Goal: Task Accomplishment & Management: Complete application form

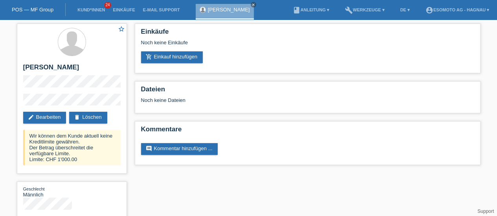
click at [26, 8] on link "POS — MF Group" at bounding box center [33, 10] width 42 height 6
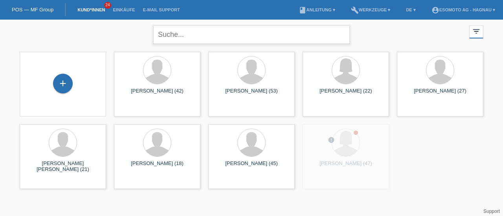
click at [172, 35] on input "text" at bounding box center [251, 35] width 196 height 18
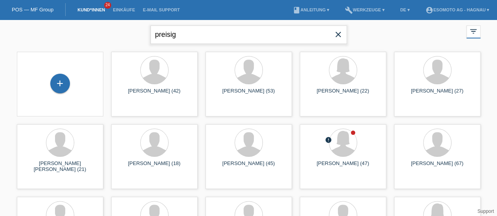
type input "preisig"
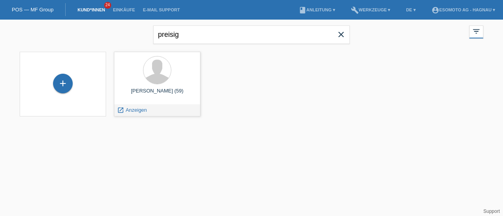
click at [152, 90] on div "Markus Preisig (59)" at bounding box center [157, 94] width 74 height 13
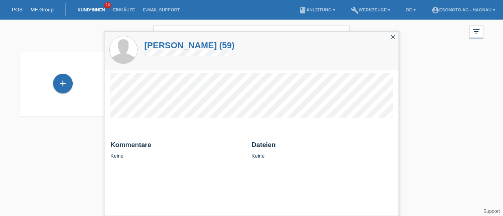
click at [170, 44] on h1 "Markus Preisig (59)" at bounding box center [189, 45] width 90 height 10
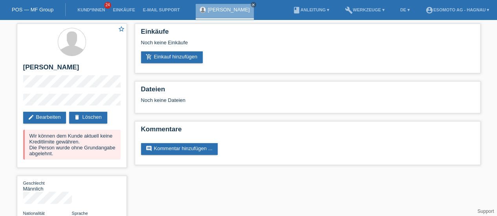
click at [28, 11] on link "POS — MF Group" at bounding box center [33, 10] width 42 height 6
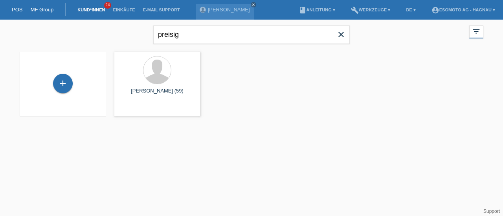
click at [341, 34] on icon "close" at bounding box center [340, 34] width 9 height 9
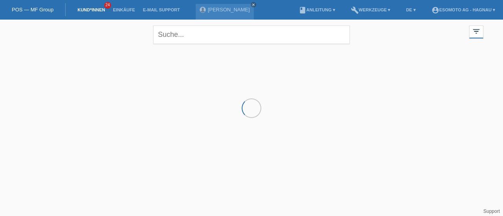
click at [251, 4] on icon "close" at bounding box center [253, 5] width 4 height 4
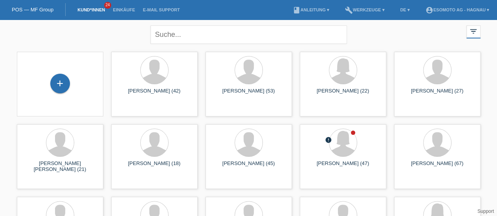
click at [153, 81] on div at bounding box center [154, 70] width 27 height 27
click at [155, 93] on div "Tayfun Kiraz (42)" at bounding box center [154, 94] width 74 height 13
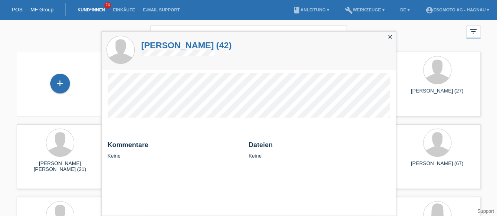
click at [171, 44] on h1 "Tayfun Kiraz (42)" at bounding box center [186, 45] width 90 height 10
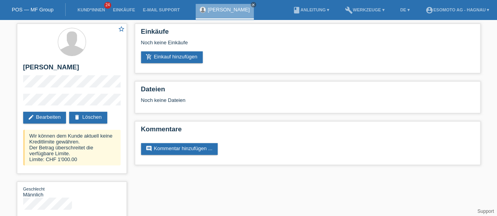
scroll to position [15, 0]
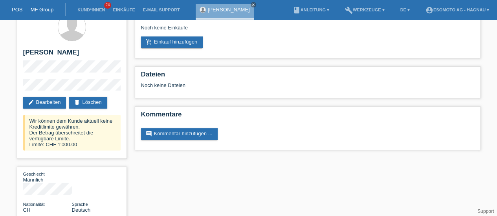
click at [87, 101] on link "delete Löschen" at bounding box center [88, 103] width 38 height 12
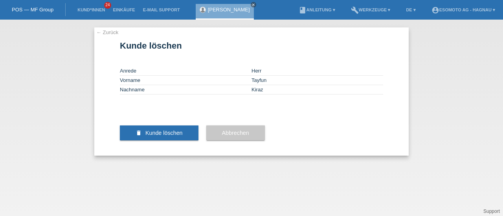
click at [175, 136] on span "Kunde löschen" at bounding box center [163, 133] width 37 height 6
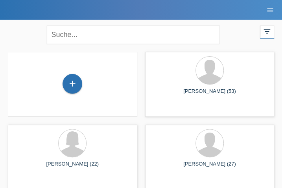
click at [70, 84] on div "+" at bounding box center [72, 84] width 20 height 20
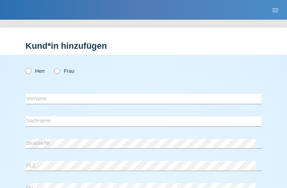
click at [24, 67] on icon at bounding box center [24, 67] width 0 height 0
click at [30, 73] on input "Herr" at bounding box center [28, 70] width 5 height 5
radio input "true"
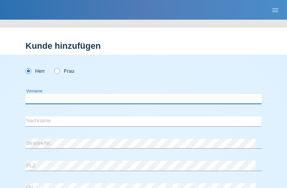
click at [75, 99] on input "text" at bounding box center [144, 99] width 236 height 10
type input "[PERSON_NAME]"
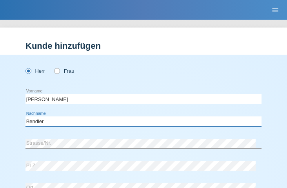
type input "Bendler"
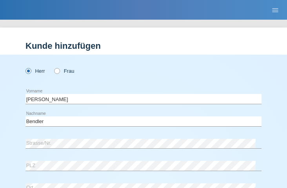
click at [174, 2] on nav "POS — MF Group Kund*innen 24 Einkäufe E-Mail Support menu account_circle Esomot…" at bounding box center [143, 10] width 287 height 20
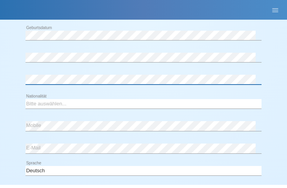
scroll to position [177, 0]
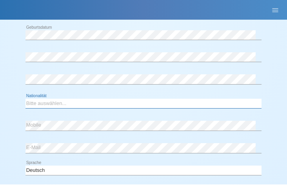
click at [51, 102] on select "Bitte auswählen... Schweiz Deutschland Liechtenstein Österreich ------------ Af…" at bounding box center [144, 103] width 236 height 9
select select "DE"
click at [26, 99] on select "Bitte auswählen... Schweiz Deutschland Liechtenstein Österreich ------------ Af…" at bounding box center [144, 103] width 236 height 9
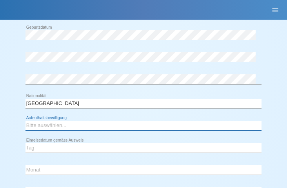
click at [49, 124] on select "Bitte auswählen... C B B - Flüchtlingsstatus Andere" at bounding box center [144, 125] width 236 height 9
select select "C"
click at [26, 121] on select "Bitte auswählen... C B B - Flüchtlingsstatus Andere" at bounding box center [144, 125] width 236 height 9
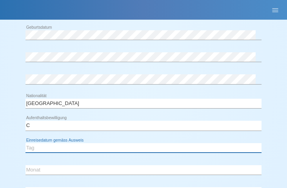
click at [69, 144] on select "Tag 01 02 03 04 05 06 07 08 09 10 11" at bounding box center [144, 147] width 236 height 9
select select "13"
click at [26, 143] on select "Tag 01 02 03 04 05 06 07 08 09 10 11" at bounding box center [144, 147] width 236 height 9
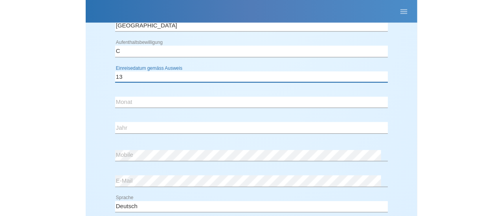
scroll to position [259, 0]
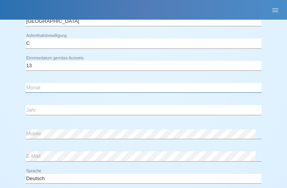
click at [55, 87] on select "Monat 01 02 03 04 05 06 07 08 09 10 11" at bounding box center [144, 87] width 236 height 9
select select "10"
click at [26, 83] on select "Monat 01 02 03 04 05 06 07 08 09 10 11" at bounding box center [144, 87] width 236 height 9
click at [47, 108] on select "Jahr 2025 2024 2023 2022 2021 2020 2019 2018 2017 2016 2015 2014 2013 2012 2011…" at bounding box center [144, 109] width 236 height 9
select select "2003"
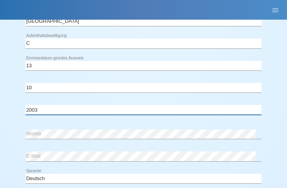
click at [26, 105] on select "Jahr 2025 2024 2023 2022 2021 2020 2019 2018 2017 2016 2015 2014 2013 2012 2011…" at bounding box center [144, 109] width 236 height 9
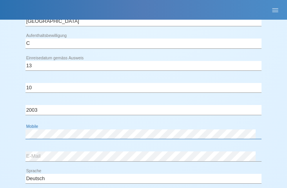
click at [78, 137] on div "error Mobile" at bounding box center [144, 134] width 236 height 10
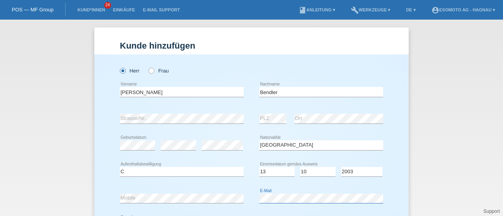
scroll to position [111, 0]
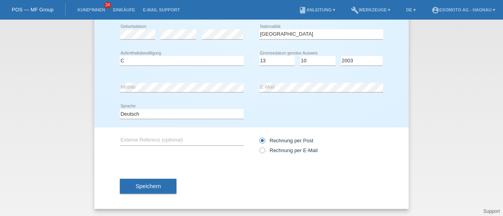
click at [137, 187] on span "Speichern" at bounding box center [147, 186] width 25 height 6
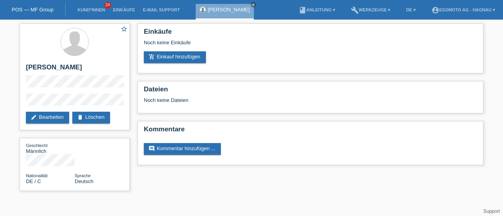
click at [178, 55] on link "add_shopping_cart Einkauf hinzufügen" at bounding box center [175, 57] width 62 height 12
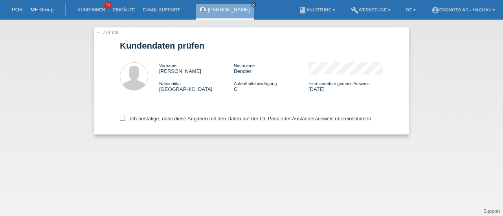
click at [123, 116] on icon at bounding box center [122, 118] width 5 height 5
click at [123, 116] on input "Ich bestätige, dass diese Angaben mit den Daten auf der ID, Pass oder Ausländer…" at bounding box center [122, 118] width 5 height 5
checkbox input "true"
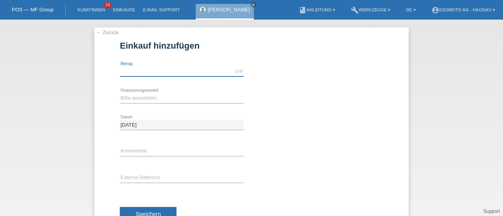
click at [145, 72] on input "text" at bounding box center [182, 72] width 124 height 10
type input "7600.00"
click at [150, 99] on select "Bitte auswählen Fixe Raten Kauf auf Rechnung mit Teilzahlungsoption" at bounding box center [182, 97] width 124 height 9
select select "69"
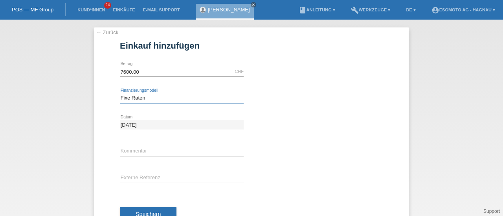
click at [120, 93] on select "Bitte auswählen Fixe Raten Kauf auf Rechnung mit Teilzahlungsoption" at bounding box center [182, 97] width 124 height 9
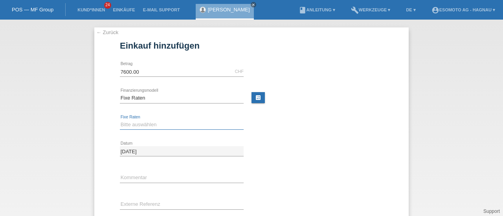
click at [140, 125] on select "Bitte auswählen 12 Raten 24 Raten 36 Raten 48 Raten" at bounding box center [182, 124] width 124 height 9
select select "140"
click at [120, 120] on select "Bitte auswählen 12 Raten 24 Raten 36 Raten 48 Raten" at bounding box center [182, 124] width 124 height 9
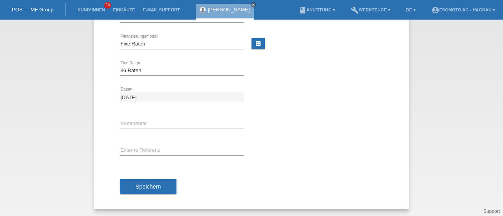
click at [157, 182] on button "Speichern" at bounding box center [148, 186] width 57 height 15
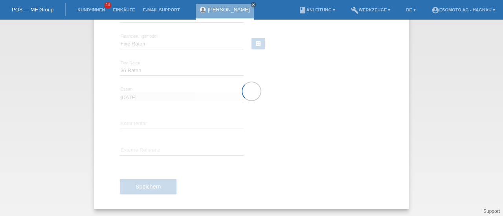
scroll to position [0, 0]
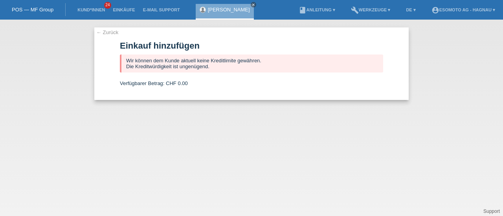
click at [105, 31] on link "← Zurück" at bounding box center [107, 32] width 22 height 6
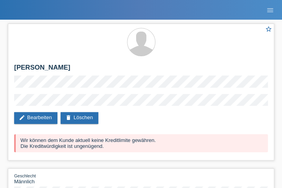
click at [82, 117] on link "delete Löschen" at bounding box center [79, 118] width 38 height 12
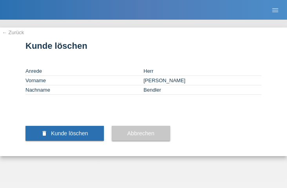
click at [77, 141] on button "delete Kunde löschen" at bounding box center [65, 133] width 79 height 15
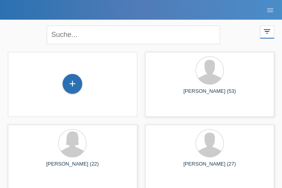
click at [75, 81] on div "+" at bounding box center [72, 83] width 19 height 13
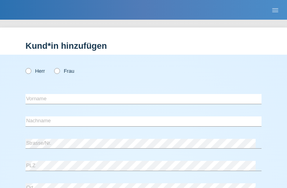
click at [24, 67] on icon at bounding box center [24, 67] width 0 height 0
click at [27, 71] on input "Herr" at bounding box center [28, 70] width 5 height 5
radio input "true"
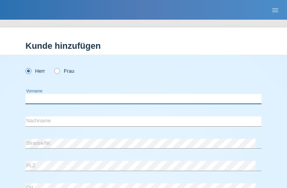
click at [50, 97] on input "text" at bounding box center [144, 99] width 236 height 10
type input "[PERSON_NAME]"
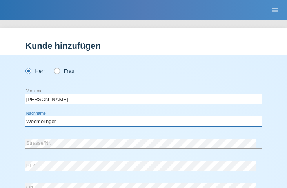
click at [36, 123] on input "Weemelinger" at bounding box center [144, 121] width 236 height 10
type input "Wermelinger"
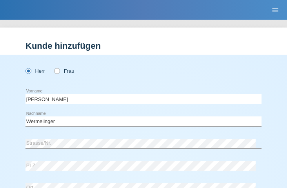
click at [179, 44] on h1 "Kunde hinzufügen" at bounding box center [144, 46] width 236 height 10
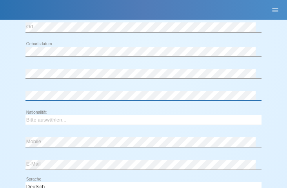
scroll to position [161, 0]
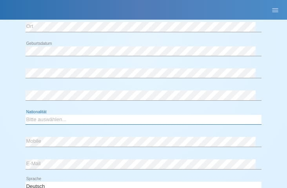
click at [52, 118] on select "Bitte auswählen... Schweiz Deutschland Liechtenstein Österreich ------------ Af…" at bounding box center [144, 119] width 236 height 9
select select "CH"
click at [26, 115] on select "Bitte auswählen... Schweiz Deutschland Liechtenstein Österreich ------------ Af…" at bounding box center [144, 119] width 236 height 9
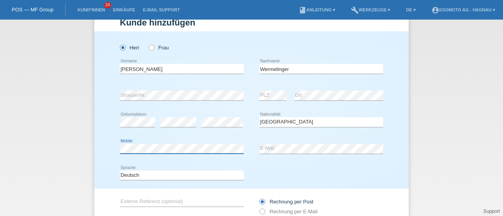
scroll to position [85, 0]
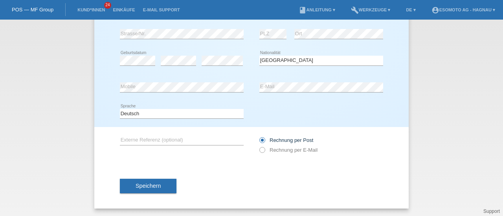
click at [139, 181] on button "Speichern" at bounding box center [148, 186] width 57 height 15
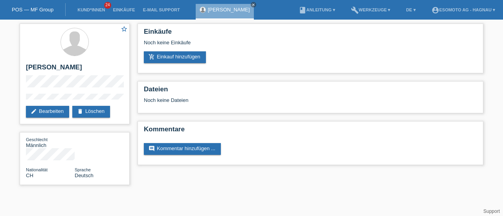
click at [191, 57] on link "add_shopping_cart Einkauf hinzufügen" at bounding box center [175, 57] width 62 height 12
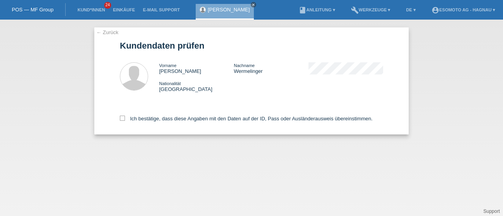
click at [122, 118] on icon at bounding box center [122, 118] width 5 height 5
click at [122, 118] on input "Ich bestätige, dass diese Angaben mit den Daten auf der ID, Pass oder Ausländer…" at bounding box center [122, 118] width 5 height 5
checkbox input "true"
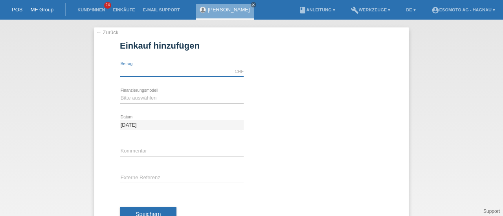
click at [149, 73] on input "text" at bounding box center [182, 72] width 124 height 10
type input "7600.00"
click at [146, 98] on select "Bitte auswählen Fixe Raten Kauf auf Rechnung mit Teilzahlungsoption" at bounding box center [182, 97] width 124 height 9
select select "69"
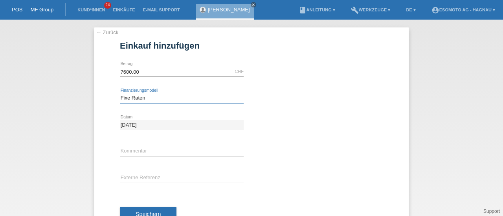
click at [120, 93] on select "Bitte auswählen Fixe Raten Kauf auf Rechnung mit Teilzahlungsoption" at bounding box center [182, 97] width 124 height 9
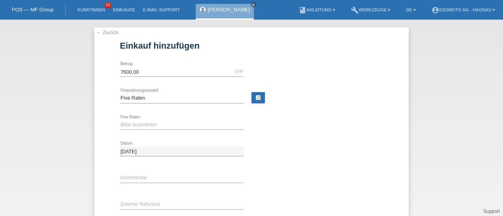
click at [132, 130] on div "Bitte auswählen 12 Raten 24 Raten 36 Raten 48 Raten error Fixe Raten" at bounding box center [182, 125] width 124 height 27
click at [132, 125] on select "Bitte auswählen 12 Raten 24 Raten 36 Raten 48 Raten" at bounding box center [182, 124] width 124 height 9
select select "140"
click at [120, 120] on select "Bitte auswählen 12 Raten 24 Raten 36 Raten 48 Raten" at bounding box center [182, 124] width 124 height 9
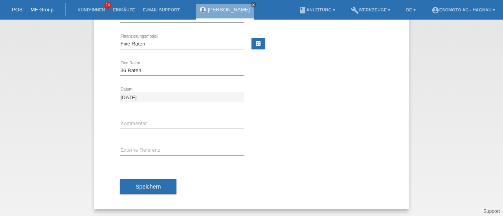
click at [145, 182] on button "Speichern" at bounding box center [148, 186] width 57 height 15
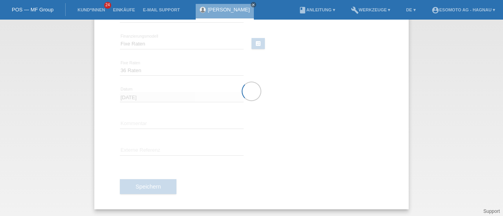
scroll to position [0, 0]
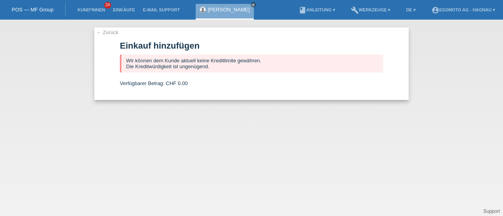
click at [253, 4] on icon "close" at bounding box center [253, 5] width 4 height 4
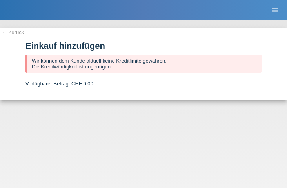
click at [142, 30] on div "← Zurück Einkauf hinzufügen Wir können dem Kunde aktuell keine Kreditlimite gew…" at bounding box center [143, 63] width 287 height 73
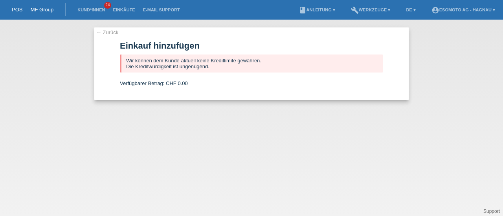
click at [100, 33] on link "← Zurück" at bounding box center [107, 32] width 22 height 6
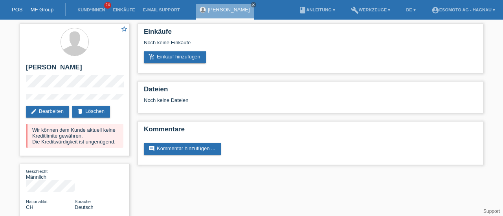
click at [91, 110] on link "delete Löschen" at bounding box center [91, 112] width 38 height 12
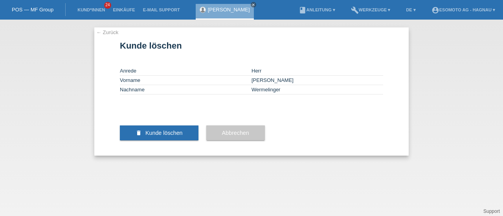
click at [153, 136] on span "Kunde löschen" at bounding box center [163, 133] width 37 height 6
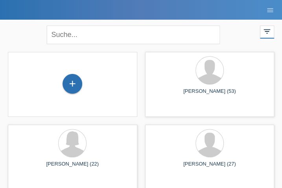
click at [76, 84] on div "+" at bounding box center [72, 84] width 20 height 20
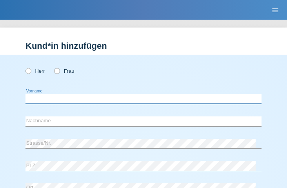
click at [38, 97] on input "text" at bounding box center [144, 99] width 236 height 10
type input "Deari"
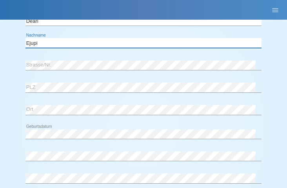
scroll to position [79, 0]
type input "Ejupi"
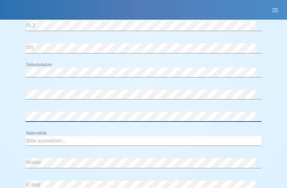
scroll to position [170, 0]
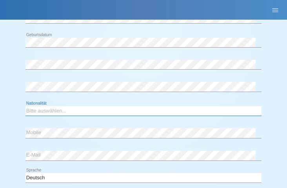
click at [46, 111] on select "Bitte auswählen... Schweiz Deutschland Liechtenstein Österreich ------------ Af…" at bounding box center [144, 110] width 236 height 9
select select "MK"
click at [26, 106] on select "Bitte auswählen... Schweiz Deutschland Liechtenstein Österreich ------------ Af…" at bounding box center [144, 110] width 236 height 9
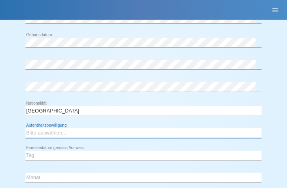
click at [51, 132] on select "Bitte auswählen... C B B - Flüchtlingsstatus Andere" at bounding box center [144, 132] width 236 height 9
select select "C"
click at [26, 128] on select "Bitte auswählen... C B B - Flüchtlingsstatus Andere" at bounding box center [144, 132] width 236 height 9
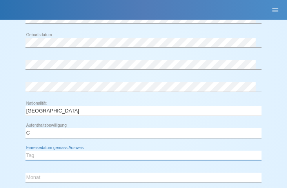
click at [41, 152] on select "Tag 01 02 03 04 05 06 07 08 09 10 11" at bounding box center [144, 154] width 236 height 9
select select "10"
click at [26, 150] on select "Tag 01 02 03 04 05 06 07 08 09 10 11" at bounding box center [144, 154] width 236 height 9
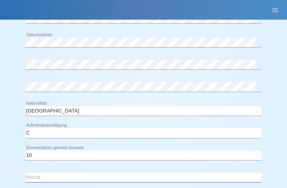
click at [42, 174] on select "Monat 01 02 03 04 05 06 07 08 09 10 11" at bounding box center [144, 176] width 236 height 9
select select "08"
click at [26, 172] on select "Monat 01 02 03 04 05 06 07 08 09 10 11" at bounding box center [144, 176] width 236 height 9
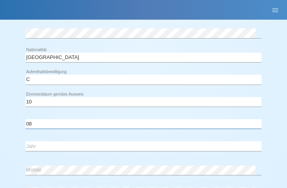
scroll to position [251, 0]
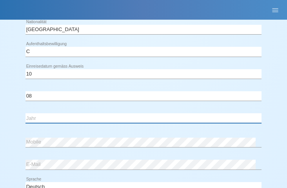
click at [43, 115] on select "Jahr 2025 2024 2023 2022 2021 2020 2019 2018 2017 2016 2015 2014 2013 2012 2011…" at bounding box center [144, 117] width 236 height 9
select select "2007"
click at [26, 113] on select "Jahr 2025 2024 2023 2022 2021 2020 2019 2018 2017 2016 2015 2014 2013 2012 2011…" at bounding box center [144, 117] width 236 height 9
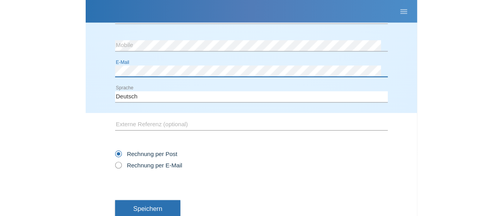
scroll to position [354, 0]
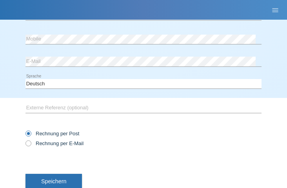
click at [52, 178] on span "Speichern" at bounding box center [53, 181] width 25 height 6
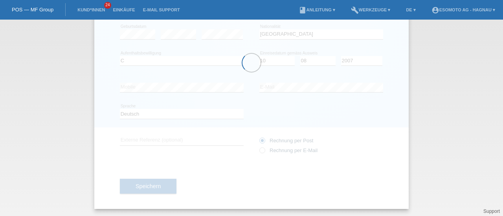
scroll to position [115, 0]
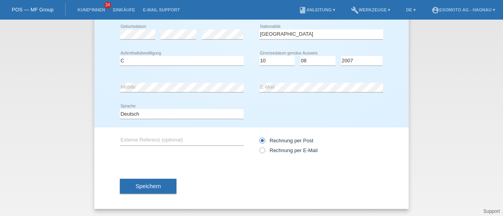
click at [155, 182] on button "Speichern" at bounding box center [148, 186] width 57 height 15
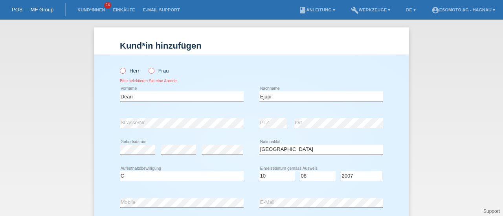
click at [119, 67] on icon at bounding box center [119, 67] width 0 height 0
click at [121, 72] on input "Herr" at bounding box center [122, 70] width 5 height 5
radio input "true"
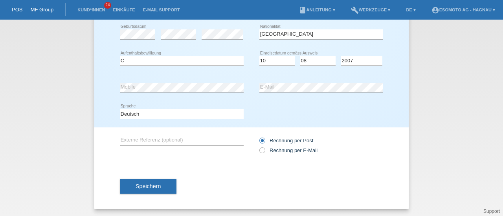
click at [133, 181] on button "Speichern" at bounding box center [148, 186] width 57 height 15
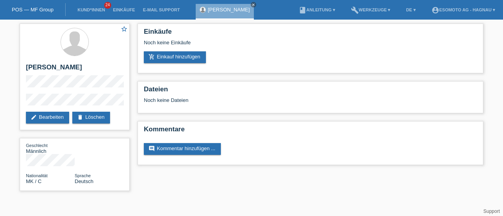
click at [173, 56] on link "add_shopping_cart Einkauf hinzufügen" at bounding box center [175, 57] width 62 height 12
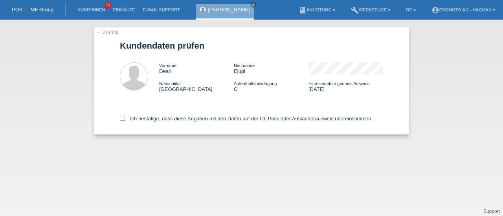
click at [120, 119] on icon at bounding box center [122, 118] width 5 height 5
click at [120, 119] on input "Ich bestätige, dass diese Angaben mit den Daten auf der ID, Pass oder Ausländer…" at bounding box center [122, 118] width 5 height 5
checkbox input "true"
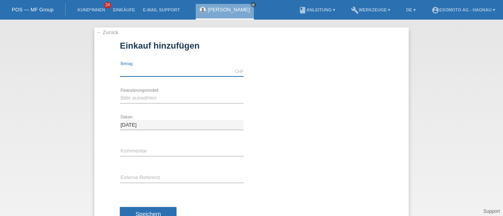
click at [149, 73] on input "text" at bounding box center [182, 72] width 124 height 10
type input "7600.00"
click at [150, 96] on select "Bitte auswählen Fixe Raten Kauf auf Rechnung mit Teilzahlungsoption" at bounding box center [182, 97] width 124 height 9
select select "69"
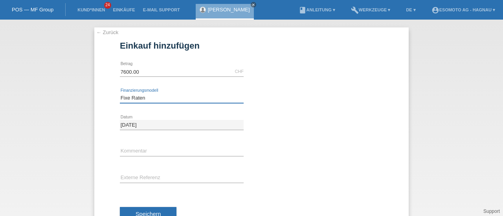
click at [120, 93] on select "Bitte auswählen Fixe Raten Kauf auf Rechnung mit Teilzahlungsoption" at bounding box center [182, 97] width 124 height 9
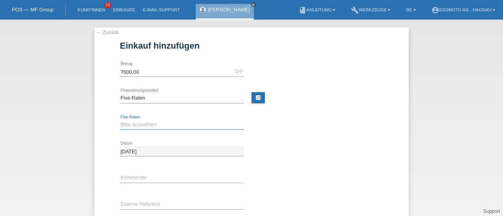
click at [137, 124] on select "Bitte auswählen 12 Raten 24 Raten 36 Raten 48 Raten" at bounding box center [182, 124] width 124 height 9
select select "140"
click at [120, 120] on select "Bitte auswählen 12 Raten 24 Raten 36 Raten 48 Raten" at bounding box center [182, 124] width 124 height 9
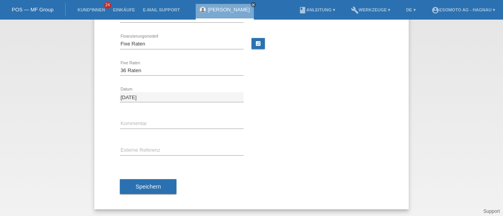
click at [141, 187] on span "Speichern" at bounding box center [147, 187] width 25 height 6
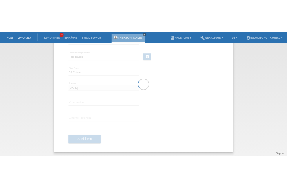
scroll to position [0, 0]
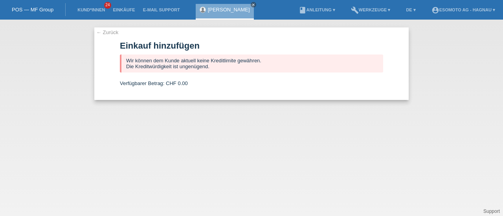
click at [236, 2] on div "Deari Ejupi close" at bounding box center [227, 10] width 62 height 20
click at [251, 5] on icon "close" at bounding box center [253, 5] width 4 height 4
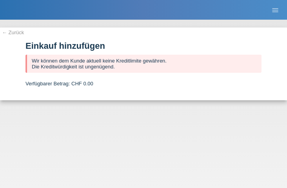
click at [18, 32] on link "← Zurück" at bounding box center [13, 32] width 22 height 6
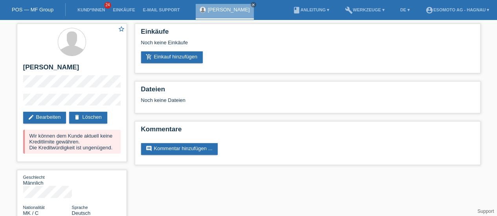
click at [93, 117] on link "delete Löschen" at bounding box center [88, 118] width 38 height 12
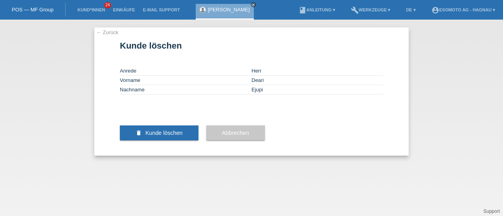
click at [160, 136] on span "Kunde löschen" at bounding box center [163, 133] width 37 height 6
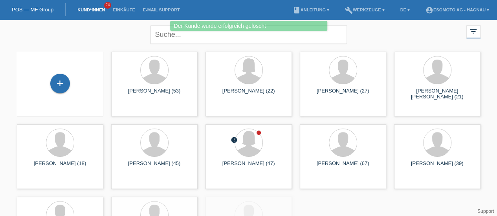
click at [62, 85] on div "+" at bounding box center [60, 84] width 20 height 20
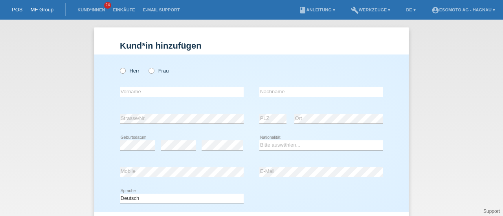
click at [119, 67] on icon at bounding box center [119, 67] width 0 height 0
click at [120, 69] on input "Herr" at bounding box center [122, 70] width 5 height 5
radio input "true"
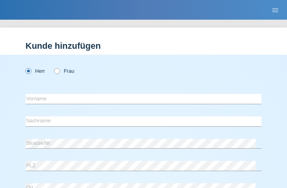
click at [53, 67] on icon at bounding box center [53, 67] width 0 height 0
click at [59, 72] on input "Frau" at bounding box center [56, 70] width 5 height 5
radio input "true"
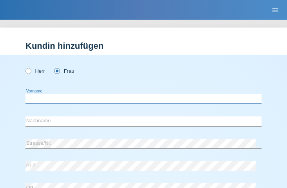
click at [44, 101] on input "text" at bounding box center [144, 99] width 236 height 10
type input "Sqipe"
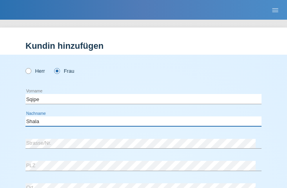
type input "Shala"
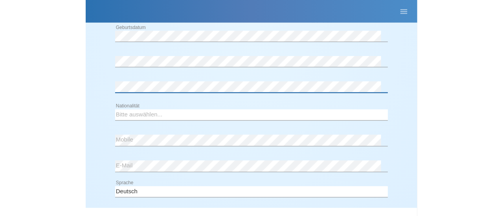
scroll to position [183, 0]
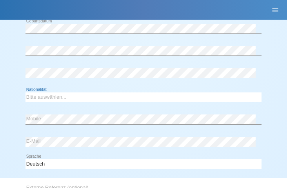
click at [42, 96] on select "Bitte auswählen... Schweiz Deutschland Liechtenstein Österreich ------------ Af…" at bounding box center [144, 96] width 236 height 9
select select "CH"
click at [26, 92] on select "Bitte auswählen... Schweiz Deutschland Liechtenstein Österreich ------------ Af…" at bounding box center [144, 96] width 236 height 9
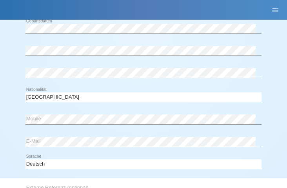
click at [145, 110] on div "error Mobile" at bounding box center [144, 119] width 236 height 20
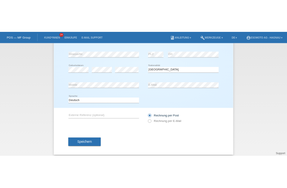
scroll to position [85, 0]
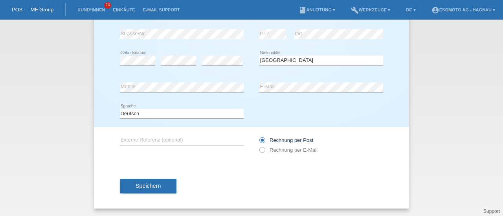
click at [149, 183] on span "Speichern" at bounding box center [147, 186] width 25 height 6
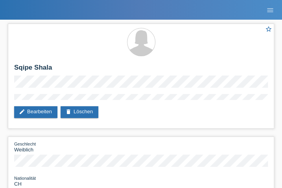
click at [185, 18] on nav "POS — MF Group Kund*innen 24 Einkäufe E-Mail Support Sqipe Shala close menu" at bounding box center [141, 10] width 282 height 20
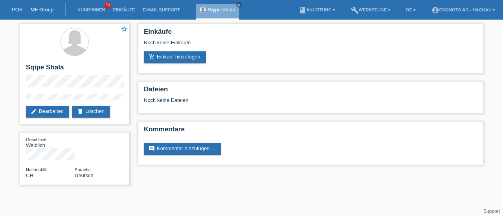
click at [182, 60] on link "add_shopping_cart Einkauf hinzufügen" at bounding box center [175, 57] width 62 height 12
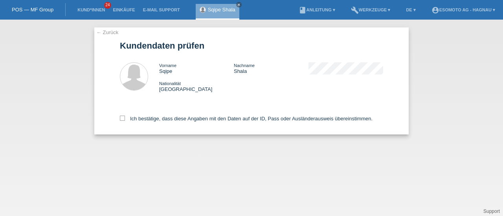
click at [122, 119] on icon at bounding box center [122, 118] width 5 height 5
click at [122, 119] on input "Ich bestätige, dass diese Angaben mit den Daten auf der ID, Pass oder Ausländer…" at bounding box center [122, 118] width 5 height 5
checkbox input "true"
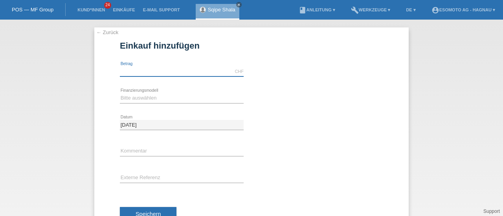
click at [175, 68] on input "text" at bounding box center [182, 72] width 124 height 10
type input "7600.00"
click at [153, 98] on select "Bitte auswählen Fixe Raten Kauf auf Rechnung mit Teilzahlungsoption" at bounding box center [182, 97] width 124 height 9
select select "69"
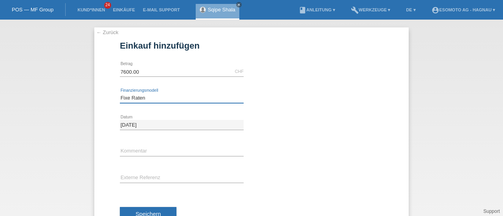
click at [120, 93] on select "Bitte auswählen Fixe Raten Kauf auf Rechnung mit Teilzahlungsoption" at bounding box center [182, 97] width 124 height 9
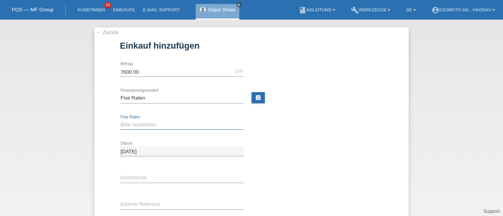
click at [136, 124] on select "Bitte auswählen 12 Raten 24 Raten 36 Raten 48 Raten" at bounding box center [182, 124] width 124 height 9
select select "140"
click at [120, 120] on select "Bitte auswählen 12 Raten 24 Raten 36 Raten 48 Raten" at bounding box center [182, 124] width 124 height 9
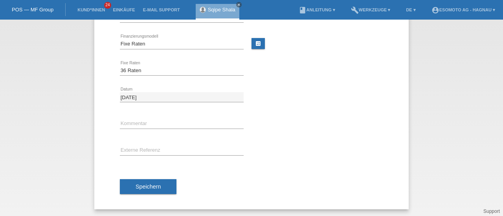
click at [159, 188] on button "Speichern" at bounding box center [148, 186] width 57 height 15
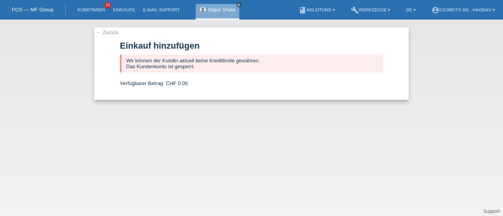
scroll to position [0, 0]
click at [109, 32] on link "← Zurück" at bounding box center [107, 32] width 22 height 6
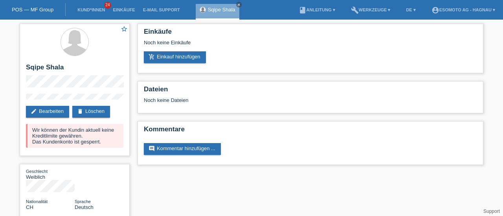
click at [97, 110] on link "delete Löschen" at bounding box center [91, 112] width 38 height 12
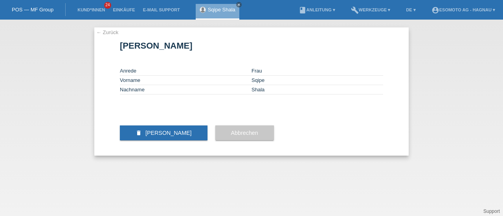
click at [147, 136] on span "Kundin löschen" at bounding box center [168, 133] width 46 height 6
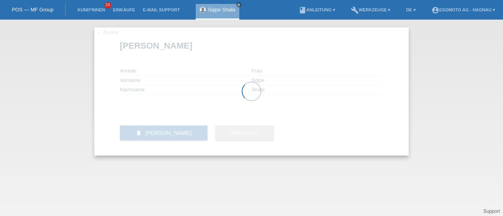
click at [37, 9] on link "POS — MF Group" at bounding box center [33, 10] width 42 height 6
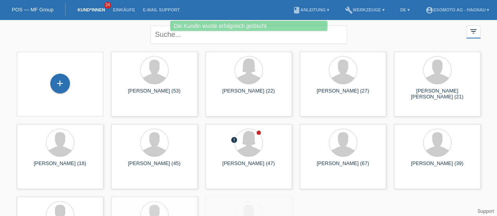
click at [57, 85] on div "+" at bounding box center [60, 84] width 20 height 20
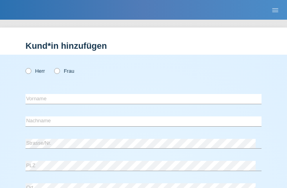
click at [32, 70] on label "Herr" at bounding box center [36, 71] width 20 height 6
click at [31, 70] on input "Herr" at bounding box center [28, 70] width 5 height 5
radio input "true"
click at [48, 106] on div "error Vorname" at bounding box center [144, 99] width 236 height 20
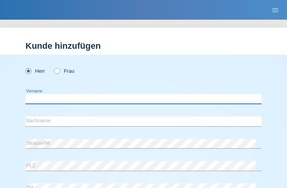
click at [38, 98] on input "text" at bounding box center [144, 99] width 236 height 10
type input "Muharem"
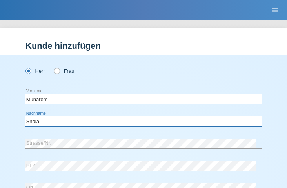
type input "Shala"
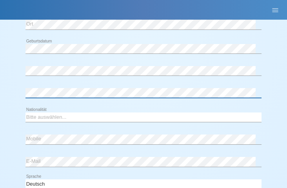
scroll to position [164, 0]
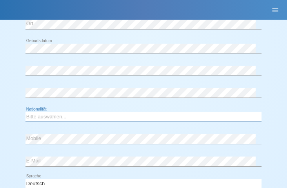
click at [93, 116] on select "Bitte auswählen... Schweiz Deutschland Liechtenstein Österreich ------------ Af…" at bounding box center [144, 116] width 236 height 9
select select "CH"
click at [26, 112] on select "Bitte auswählen... Schweiz Deutschland Liechtenstein Österreich ------------ Af…" at bounding box center [144, 116] width 236 height 9
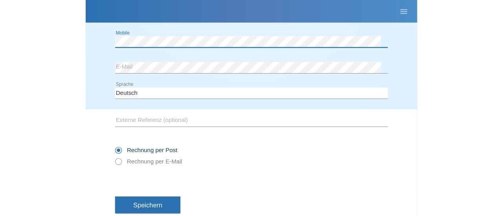
scroll to position [286, 0]
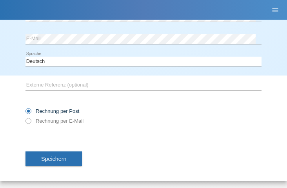
click at [49, 158] on span "Speichern" at bounding box center [53, 158] width 25 height 6
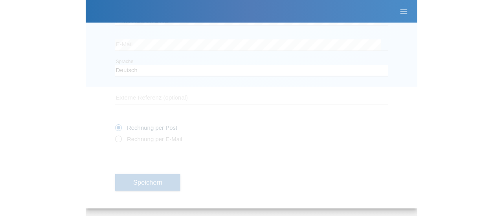
scroll to position [85, 0]
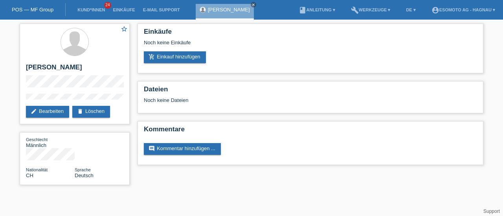
click at [55, 111] on link "edit Bearbeiten" at bounding box center [47, 112] width 43 height 12
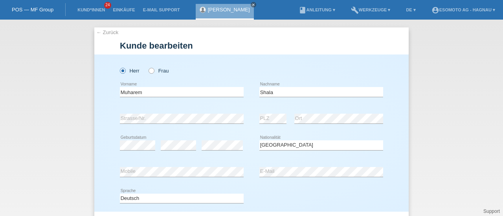
select select "CH"
click at [132, 91] on input "Muharem" at bounding box center [182, 92] width 124 height 10
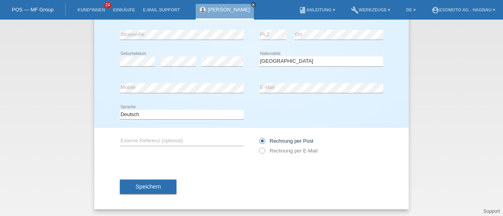
scroll to position [85, 0]
type input "Muharrem"
click at [145, 184] on span "Speichern" at bounding box center [147, 186] width 25 height 6
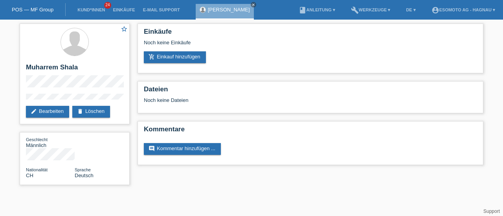
click at [177, 57] on link "add_shopping_cart Einkauf hinzufügen" at bounding box center [175, 57] width 62 height 12
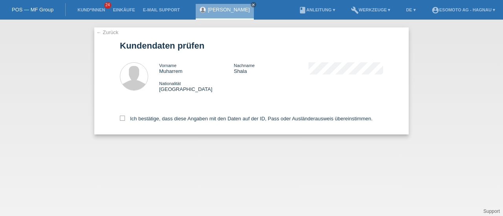
click at [122, 119] on icon at bounding box center [122, 118] width 5 height 5
click at [122, 119] on input "Ich bestätige, dass diese Angaben mit den Daten auf der ID, Pass oder Ausländer…" at bounding box center [122, 118] width 5 height 5
checkbox input "true"
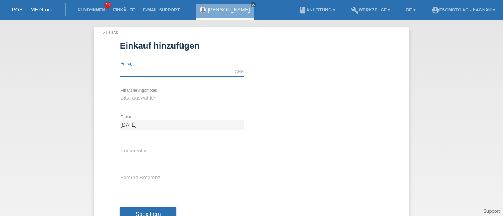
click at [190, 70] on input "text" at bounding box center [182, 72] width 124 height 10
type input "7600.00"
click at [147, 98] on select "Bitte auswählen Fixe Raten Kauf auf Rechnung mit Teilzahlungsoption" at bounding box center [182, 97] width 124 height 9
select select "69"
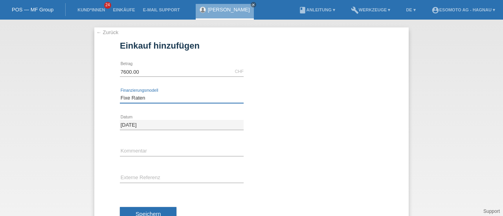
click at [120, 93] on select "Bitte auswählen Fixe Raten Kauf auf Rechnung mit Teilzahlungsoption" at bounding box center [182, 97] width 124 height 9
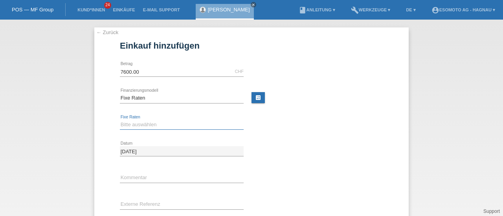
click at [135, 124] on select "Bitte auswählen 12 Raten 24 Raten 36 Raten 48 Raten" at bounding box center [182, 124] width 124 height 9
select select "140"
click at [120, 120] on select "Bitte auswählen 12 Raten 24 Raten 36 Raten 48 Raten" at bounding box center [182, 124] width 124 height 9
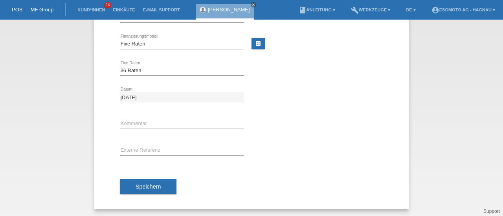
click at [135, 185] on span "Speichern" at bounding box center [147, 187] width 25 height 6
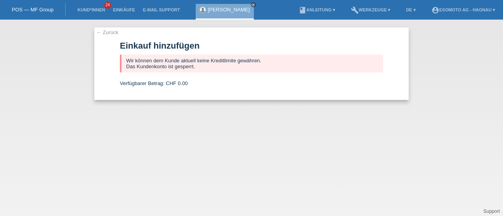
scroll to position [0, 0]
click at [111, 33] on link "← Zurück" at bounding box center [107, 32] width 22 height 6
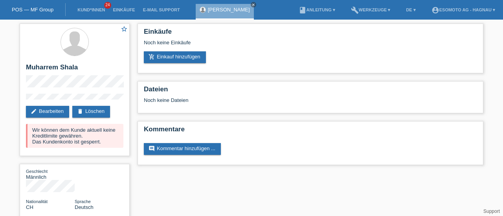
click at [228, 30] on h2 "Einkäufe" at bounding box center [310, 34] width 333 height 12
click at [34, 10] on link "POS — MF Group" at bounding box center [33, 10] width 42 height 6
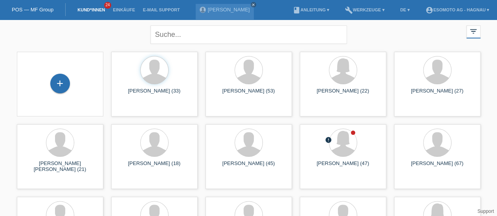
click at [62, 83] on div "+" at bounding box center [60, 84] width 20 height 20
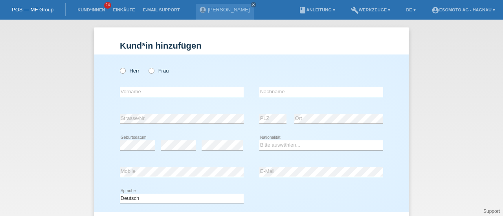
click at [119, 67] on icon at bounding box center [119, 67] width 0 height 0
click at [120, 70] on input "Herr" at bounding box center [122, 70] width 5 height 5
radio input "true"
click at [133, 92] on input "text" at bounding box center [182, 92] width 124 height 10
type input "Demian Efosa"
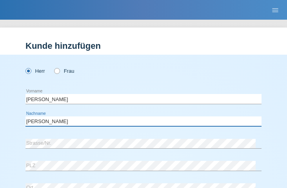
type input "Agbovbiosa Pereira"
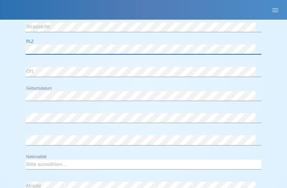
scroll to position [125, 0]
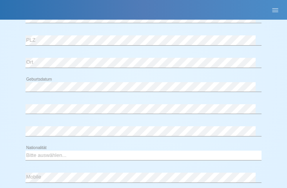
click at [36, 80] on div "error Geburtsdatum" at bounding box center [144, 87] width 236 height 20
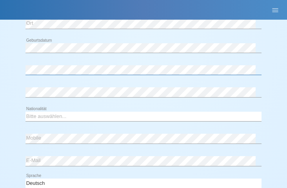
scroll to position [165, 0]
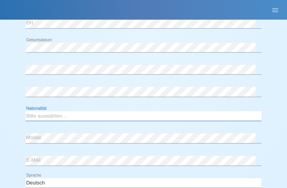
click at [42, 114] on select "Bitte auswählen... Schweiz Deutschland Liechtenstein Österreich ------------ Af…" at bounding box center [144, 115] width 236 height 9
select select "ES"
click at [26, 111] on select "Bitte auswählen... Schweiz Deutschland Liechtenstein Österreich ------------ Af…" at bounding box center [144, 115] width 236 height 9
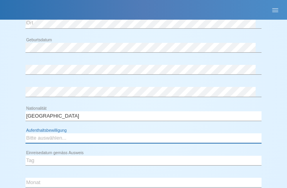
click at [80, 136] on select "Bitte auswählen... C B B - Flüchtlingsstatus Andere" at bounding box center [144, 137] width 236 height 9
select select "C"
click at [26, 133] on select "Bitte auswählen... C B B - Flüchtlingsstatus Andere" at bounding box center [144, 137] width 236 height 9
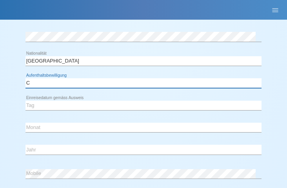
scroll to position [220, 0]
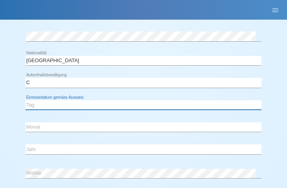
click at [44, 104] on select "Tag 01 02 03 04 05 06 07 08 09 10 11" at bounding box center [144, 104] width 236 height 9
select select "25"
click at [26, 100] on select "Tag 01 02 03 04 05 06 07 08 09 10 11" at bounding box center [144, 104] width 236 height 9
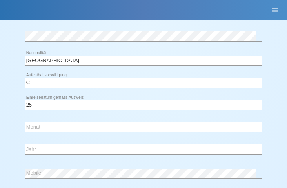
click at [35, 123] on select "Monat 01 02 03 04 05 06 07 08 09 10 11" at bounding box center [144, 126] width 236 height 9
select select "09"
click at [26, 122] on select "Monat 01 02 03 04 05 06 07 08 09 10 11" at bounding box center [144, 126] width 236 height 9
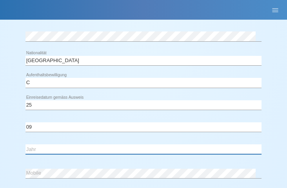
click at [44, 146] on select "Jahr 2025 2024 2023 2022 2021 2020 2019 2018 2017 2016 2015 2014 2013 2012 2011…" at bounding box center [144, 148] width 236 height 9
select select "1996"
click at [26, 144] on select "Jahr 2025 2024 2023 2022 2021 2020 2019 2018 2017 2016 2015 2014 2013 2012 2011…" at bounding box center [144, 148] width 236 height 9
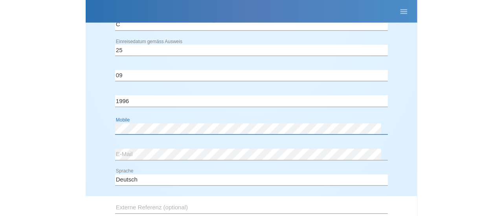
scroll to position [376, 0]
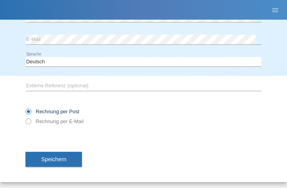
click at [53, 154] on button "Speichern" at bounding box center [54, 159] width 57 height 15
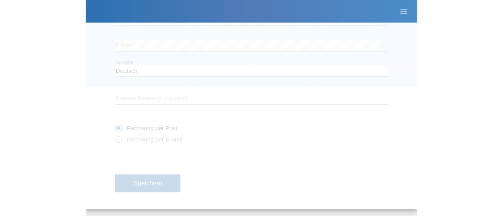
scroll to position [111, 0]
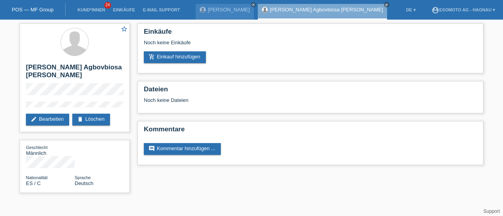
click at [166, 59] on link "add_shopping_cart Einkauf hinzufügen" at bounding box center [175, 57] width 62 height 12
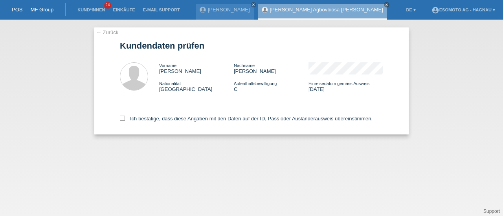
click at [124, 119] on icon at bounding box center [122, 118] width 5 height 5
click at [124, 119] on input "Ich bestätige, dass diese Angaben mit den Daten auf der ID, Pass oder Ausländer…" at bounding box center [122, 118] width 5 height 5
checkbox input "true"
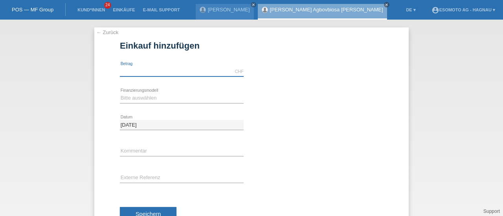
click at [148, 69] on input "text" at bounding box center [182, 72] width 124 height 10
type input "7600.00"
click at [146, 99] on select "Bitte auswählen Fixe Raten Kauf auf Rechnung mit Teilzahlungsoption" at bounding box center [182, 97] width 124 height 9
select select "69"
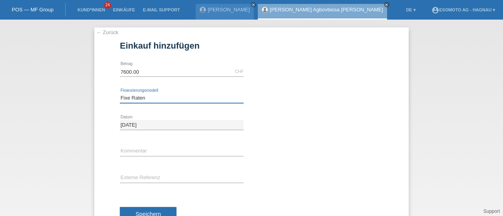
click at [120, 93] on select "Bitte auswählen Fixe Raten Kauf auf Rechnung mit Teilzahlungsoption" at bounding box center [182, 97] width 124 height 9
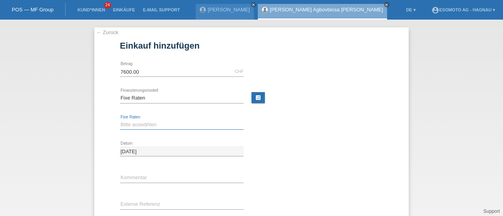
click at [131, 126] on select "Bitte auswählen 12 Raten 24 Raten 36 Raten 48 Raten" at bounding box center [182, 124] width 124 height 9
select select "140"
click at [120, 120] on select "Bitte auswählen 12 Raten 24 Raten 36 Raten 48 Raten" at bounding box center [182, 124] width 124 height 9
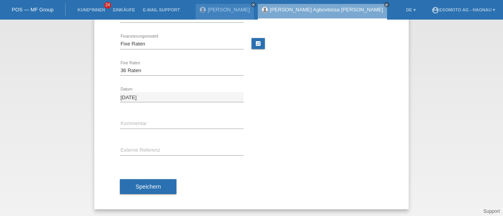
click at [148, 187] on span "Speichern" at bounding box center [147, 187] width 25 height 6
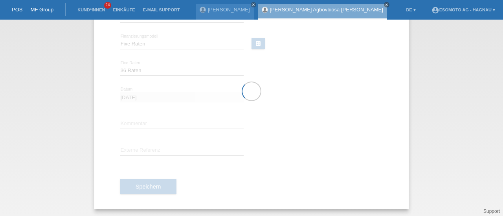
scroll to position [0, 0]
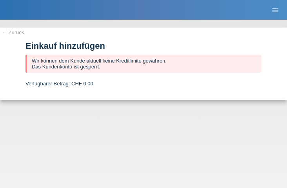
click at [177, 35] on div "← Zurück Einkauf hinzufügen Wir können dem Kunde aktuell keine Kreditlimite gew…" at bounding box center [143, 63] width 287 height 73
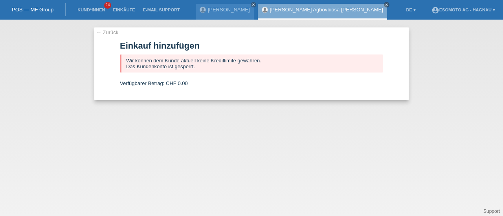
click at [384, 5] on icon "close" at bounding box center [386, 5] width 4 height 4
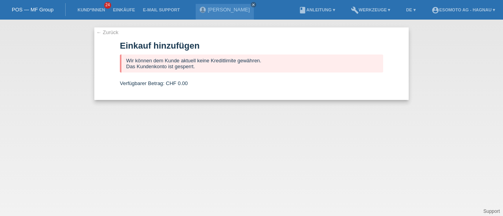
click at [251, 5] on icon "close" at bounding box center [253, 5] width 4 height 4
click at [24, 15] on div "POS — MF Group" at bounding box center [33, 9] width 66 height 13
click at [30, 9] on link "POS — MF Group" at bounding box center [33, 10] width 42 height 6
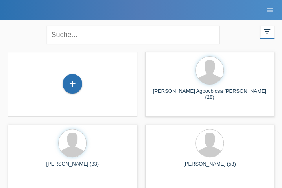
click at [179, 13] on nav "POS — MF Group Kund*innen 24 Einkäufe E-Mail Support menu account_circle Esomot…" at bounding box center [141, 10] width 282 height 20
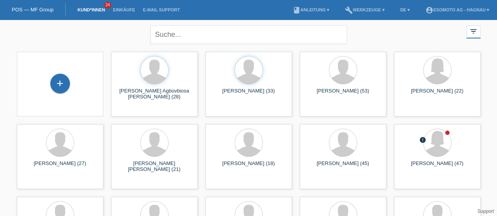
click at [33, 9] on link "POS — MF Group" at bounding box center [33, 10] width 42 height 6
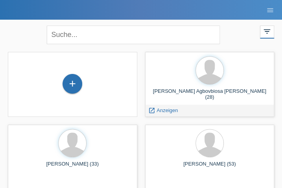
click at [148, 83] on div "Demian Efosa Agbovbiosa Pereira (28) launch Anzeigen" at bounding box center [209, 84] width 129 height 65
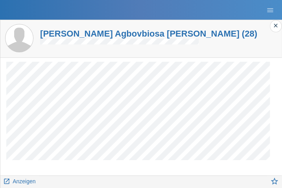
click at [103, 35] on h1 "[PERSON_NAME] Agbovbiosa [PERSON_NAME] (28)" at bounding box center [148, 34] width 217 height 10
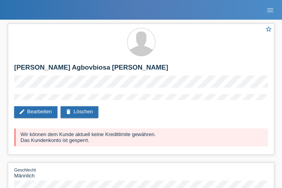
click at [81, 110] on link "delete Löschen" at bounding box center [79, 112] width 38 height 12
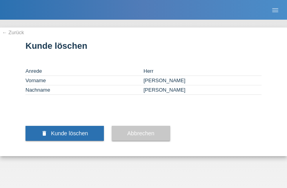
click at [63, 136] on span "Kunde löschen" at bounding box center [69, 133] width 37 height 6
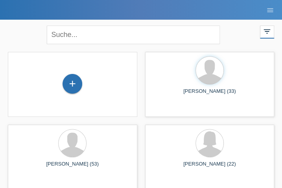
click at [73, 84] on div "+" at bounding box center [72, 84] width 20 height 20
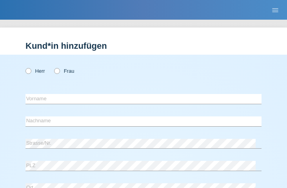
click at [24, 67] on icon at bounding box center [24, 67] width 0 height 0
click at [28, 68] on input "Herr" at bounding box center [28, 70] width 5 height 5
radio input "true"
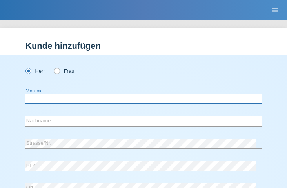
click at [49, 100] on input "text" at bounding box center [144, 99] width 236 height 10
type input "[PERSON_NAME]"
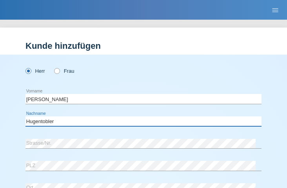
type input "Hugentobler"
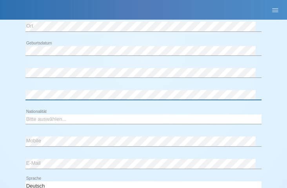
scroll to position [162, 0]
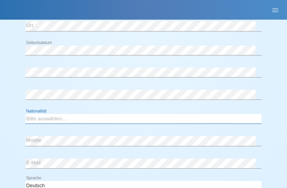
click at [50, 119] on select "Bitte auswählen... [GEOGRAPHIC_DATA] [GEOGRAPHIC_DATA] [GEOGRAPHIC_DATA] [GEOGR…" at bounding box center [144, 118] width 236 height 9
select select "CH"
click at [26, 114] on select "Bitte auswählen... [GEOGRAPHIC_DATA] [GEOGRAPHIC_DATA] [GEOGRAPHIC_DATA] [GEOGR…" at bounding box center [144, 118] width 236 height 9
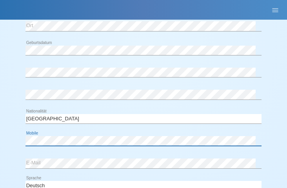
scroll to position [286, 0]
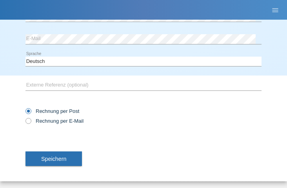
click at [186, 122] on div "Rechnung per Post Rechnung per E-Mail" at bounding box center [144, 116] width 236 height 20
click at [62, 160] on span "Speichern" at bounding box center [53, 158] width 25 height 6
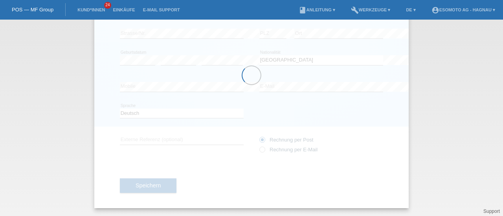
scroll to position [85, 0]
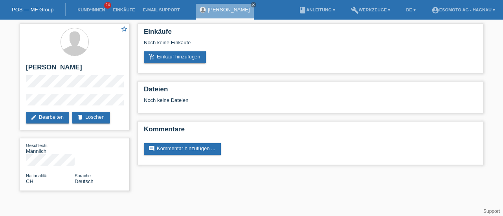
click at [166, 57] on link "add_shopping_cart Einkauf hinzufügen" at bounding box center [175, 57] width 62 height 12
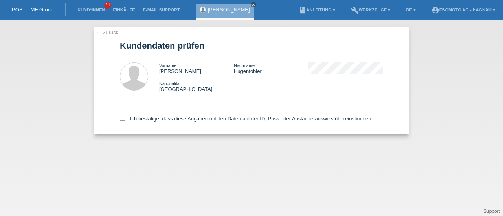
click at [120, 117] on icon at bounding box center [122, 118] width 5 height 5
click at [120, 117] on input "Ich bestätige, dass diese Angaben mit den Daten auf der ID, Pass oder Ausländer…" at bounding box center [122, 118] width 5 height 5
checkbox input "true"
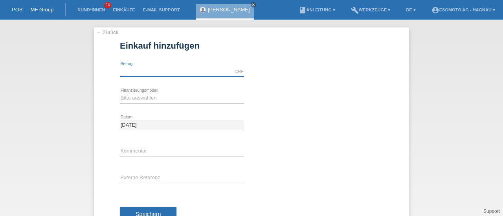
click at [137, 70] on input "text" at bounding box center [182, 72] width 124 height 10
type input "7600.00"
click at [128, 97] on select "Bitte auswählen Fixe Raten Kauf auf Rechnung mit Teilzahlungsoption" at bounding box center [182, 97] width 124 height 9
select select "69"
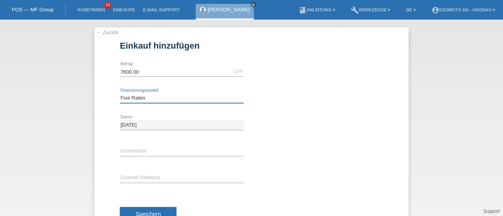
click at [120, 93] on select "Bitte auswählen Fixe Raten Kauf auf Rechnung mit Teilzahlungsoption" at bounding box center [182, 97] width 124 height 9
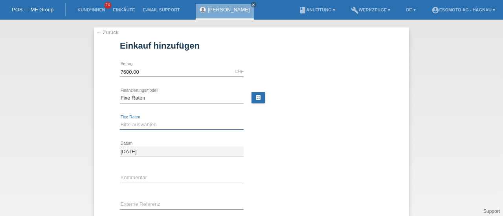
click at [138, 128] on select "Bitte auswählen 12 Raten 24 Raten 36 Raten 48 Raten" at bounding box center [182, 124] width 124 height 9
select select "140"
click at [120, 120] on select "Bitte auswählen 12 Raten 24 Raten 36 Raten 48 Raten" at bounding box center [182, 124] width 124 height 9
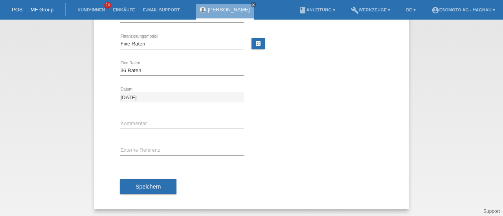
click at [151, 185] on span "Speichern" at bounding box center [147, 187] width 25 height 6
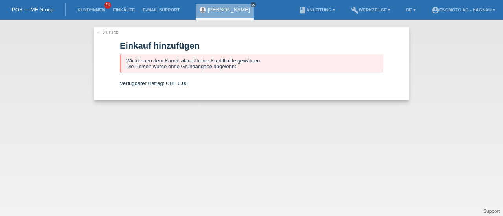
scroll to position [0, 0]
click at [109, 31] on link "← Zurück" at bounding box center [107, 32] width 22 height 6
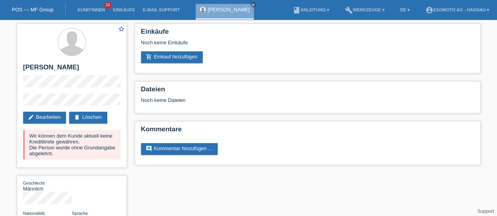
click at [85, 117] on link "delete Löschen" at bounding box center [88, 118] width 38 height 12
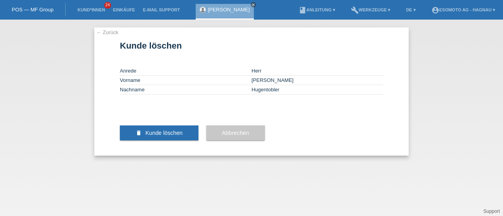
click at [155, 141] on button "delete Kunde löschen" at bounding box center [159, 133] width 79 height 15
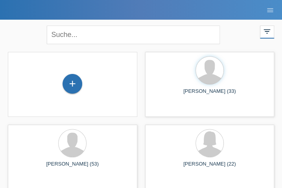
click at [75, 78] on div "+" at bounding box center [72, 84] width 20 height 20
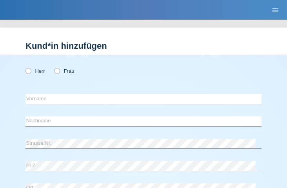
click at [59, 68] on div "Herr Frau" at bounding box center [144, 71] width 236 height 16
click at [53, 67] on icon at bounding box center [53, 67] width 0 height 0
click at [58, 71] on input "Frau" at bounding box center [56, 70] width 5 height 5
radio input "true"
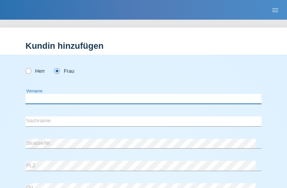
click at [49, 98] on input "text" at bounding box center [144, 99] width 236 height 10
type input "Corinne"
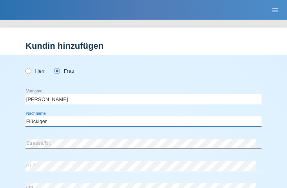
type input "Flückiger"
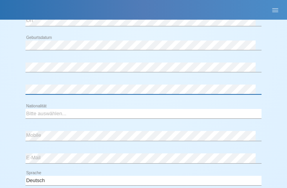
scroll to position [167, 0]
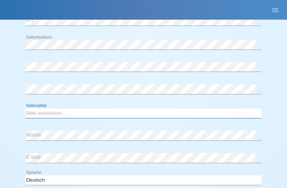
click at [75, 112] on select "Bitte auswählen... Schweiz Deutschland Liechtenstein Österreich ------------ Af…" at bounding box center [144, 112] width 236 height 9
select select "CH"
click at [26, 108] on select "Bitte auswählen... Schweiz Deutschland Liechtenstein Österreich ------------ Af…" at bounding box center [144, 112] width 236 height 9
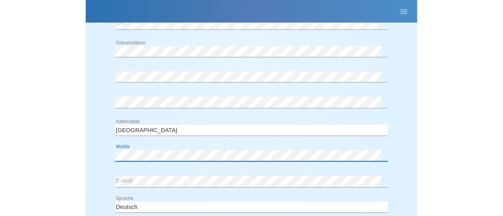
scroll to position [286, 0]
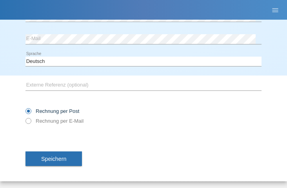
click at [76, 153] on button "Speichern" at bounding box center [54, 158] width 57 height 15
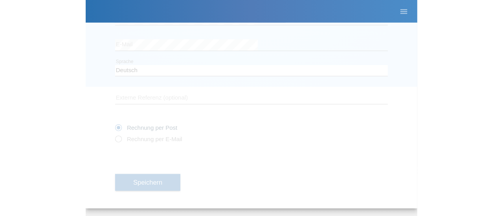
scroll to position [85, 0]
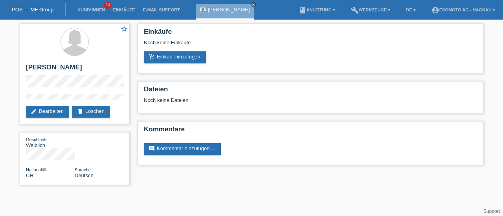
click at [203, 57] on link "add_shopping_cart Einkauf hinzufügen" at bounding box center [175, 57] width 62 height 12
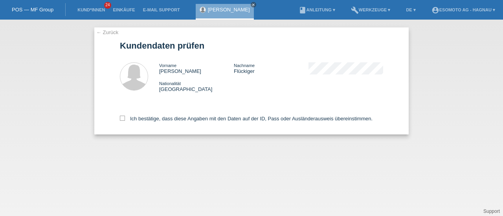
click at [122, 121] on icon at bounding box center [122, 118] width 5 height 5
click at [122, 121] on input "Ich bestätige, dass diese Angaben mit den Daten auf der ID, Pass oder Ausländer…" at bounding box center [122, 118] width 5 height 5
checkbox input "true"
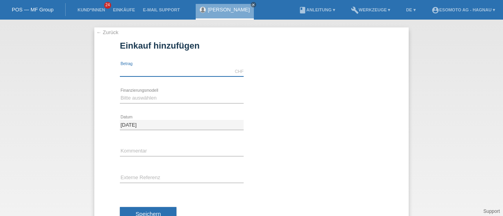
click at [145, 72] on input "text" at bounding box center [182, 72] width 124 height 10
type input "7600.00"
click at [141, 99] on select "Bitte auswählen Fixe Raten Kauf auf Rechnung mit Teilzahlungsoption" at bounding box center [182, 97] width 124 height 9
select select "69"
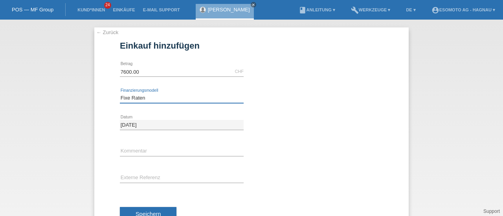
click at [120, 93] on select "Bitte auswählen Fixe Raten Kauf auf Rechnung mit Teilzahlungsoption" at bounding box center [182, 97] width 124 height 9
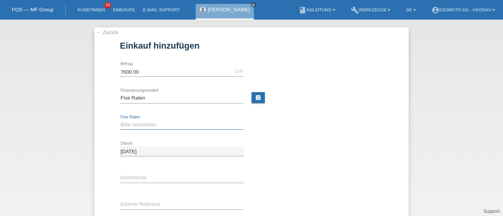
click at [141, 127] on select "Bitte auswählen 12 Raten 24 Raten 36 Raten 48 Raten" at bounding box center [182, 124] width 124 height 9
select select "140"
click at [120, 120] on select "Bitte auswählen 12 Raten 24 Raten 36 Raten 48 Raten" at bounding box center [182, 124] width 124 height 9
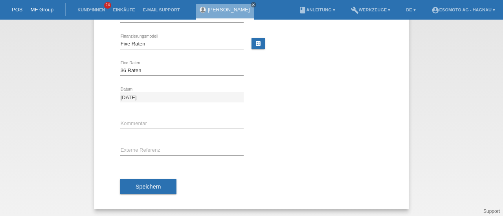
click at [135, 184] on span "Speichern" at bounding box center [147, 187] width 25 height 6
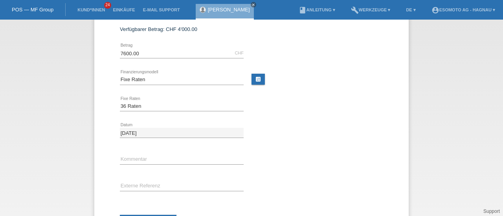
scroll to position [0, 0]
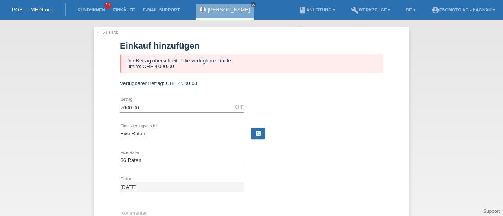
click at [104, 33] on link "← Zurück" at bounding box center [107, 32] width 22 height 6
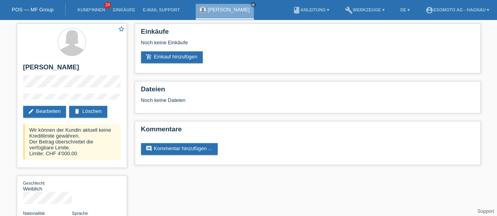
click at [86, 110] on link "delete Löschen" at bounding box center [88, 112] width 38 height 12
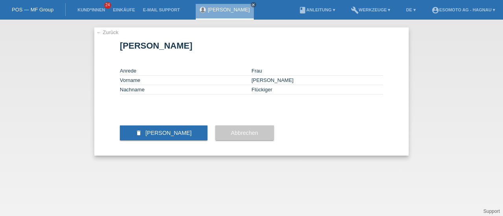
click at [154, 136] on span "[PERSON_NAME]" at bounding box center [168, 133] width 46 height 6
